Goal: Find specific page/section: Find specific page/section

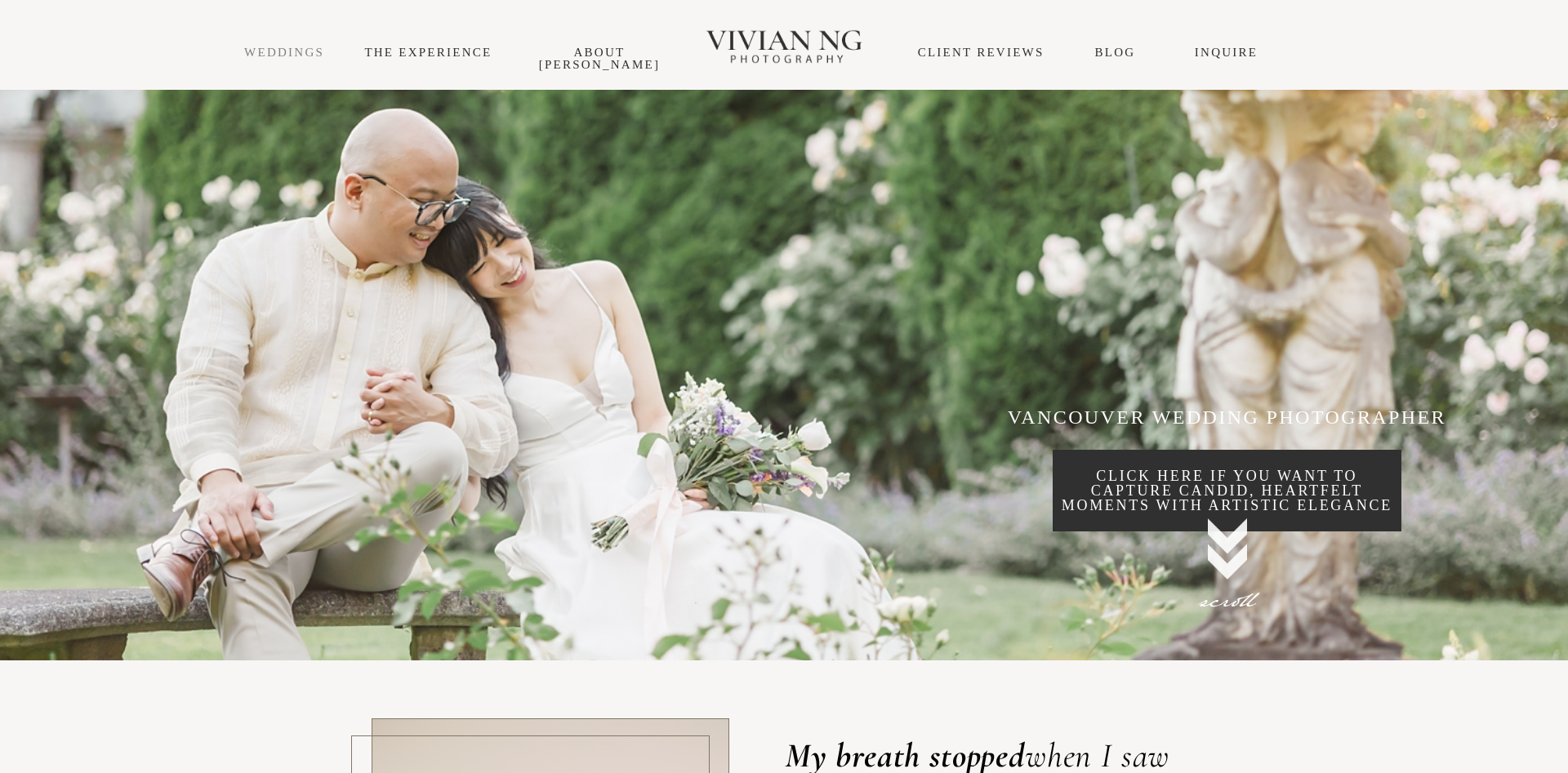
click at [307, 48] on link "WEDDINGS" at bounding box center [284, 51] width 80 height 13
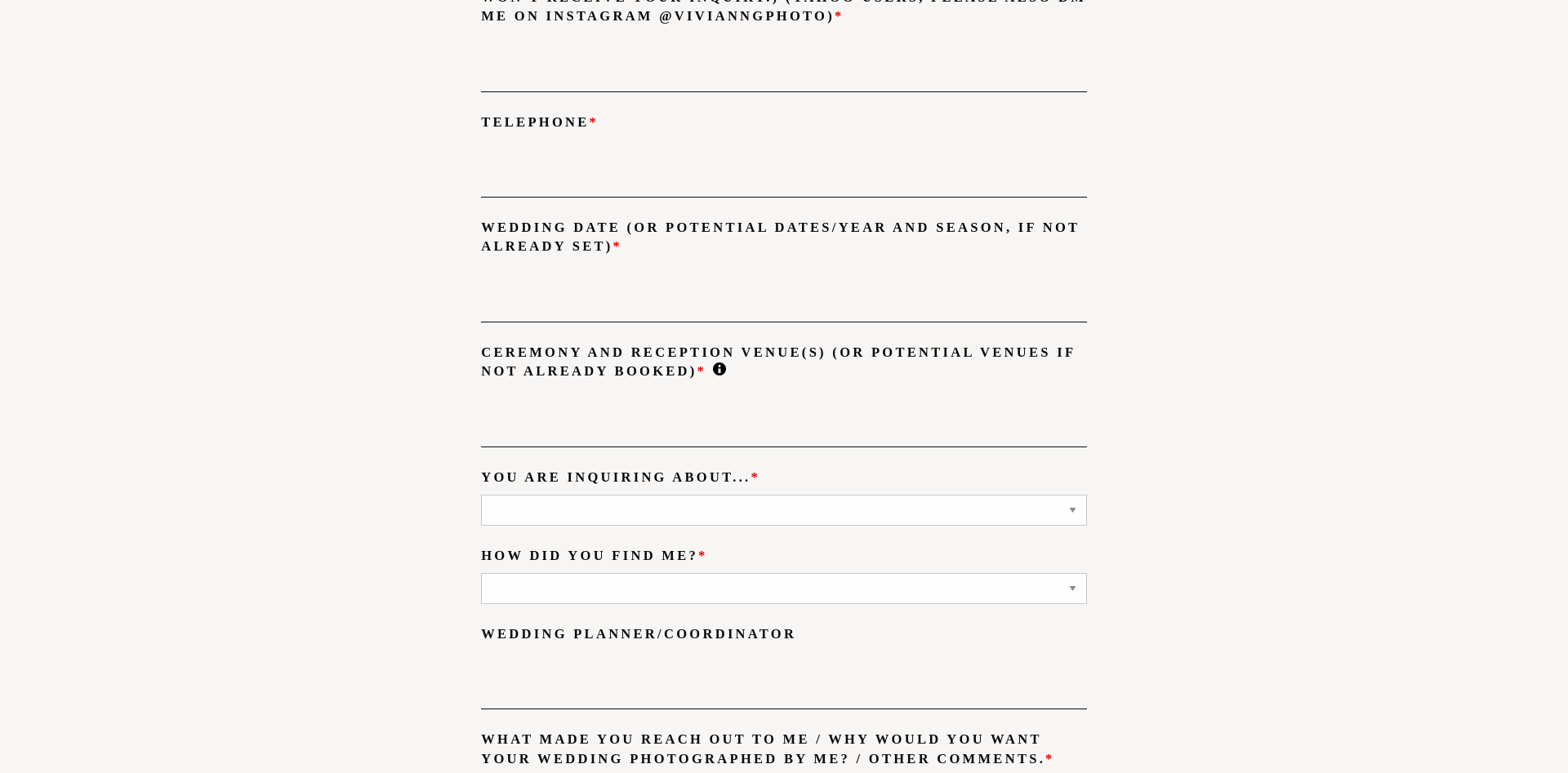
scroll to position [2165, 0]
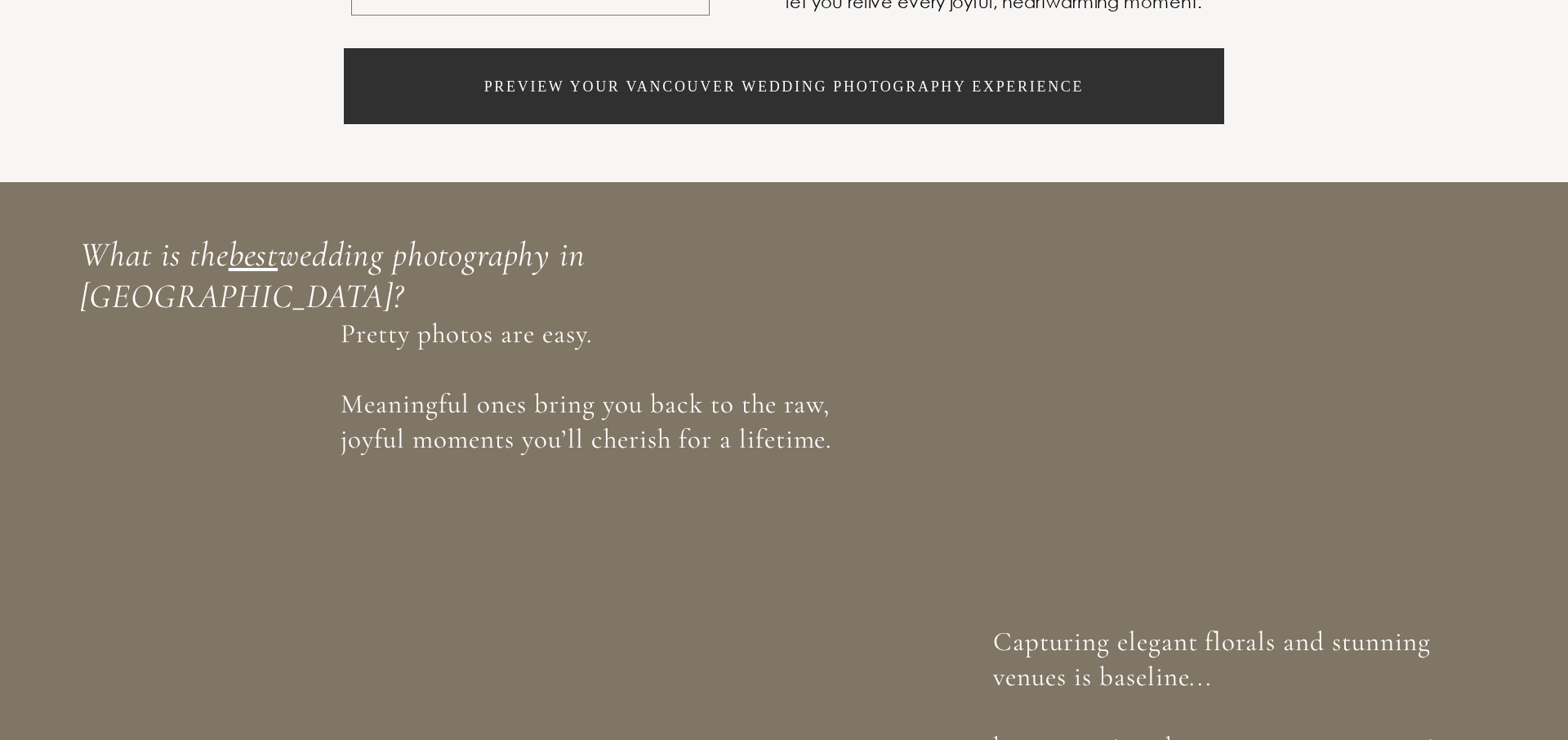
scroll to position [1917, 0]
